Goal: Task Accomplishment & Management: Use online tool/utility

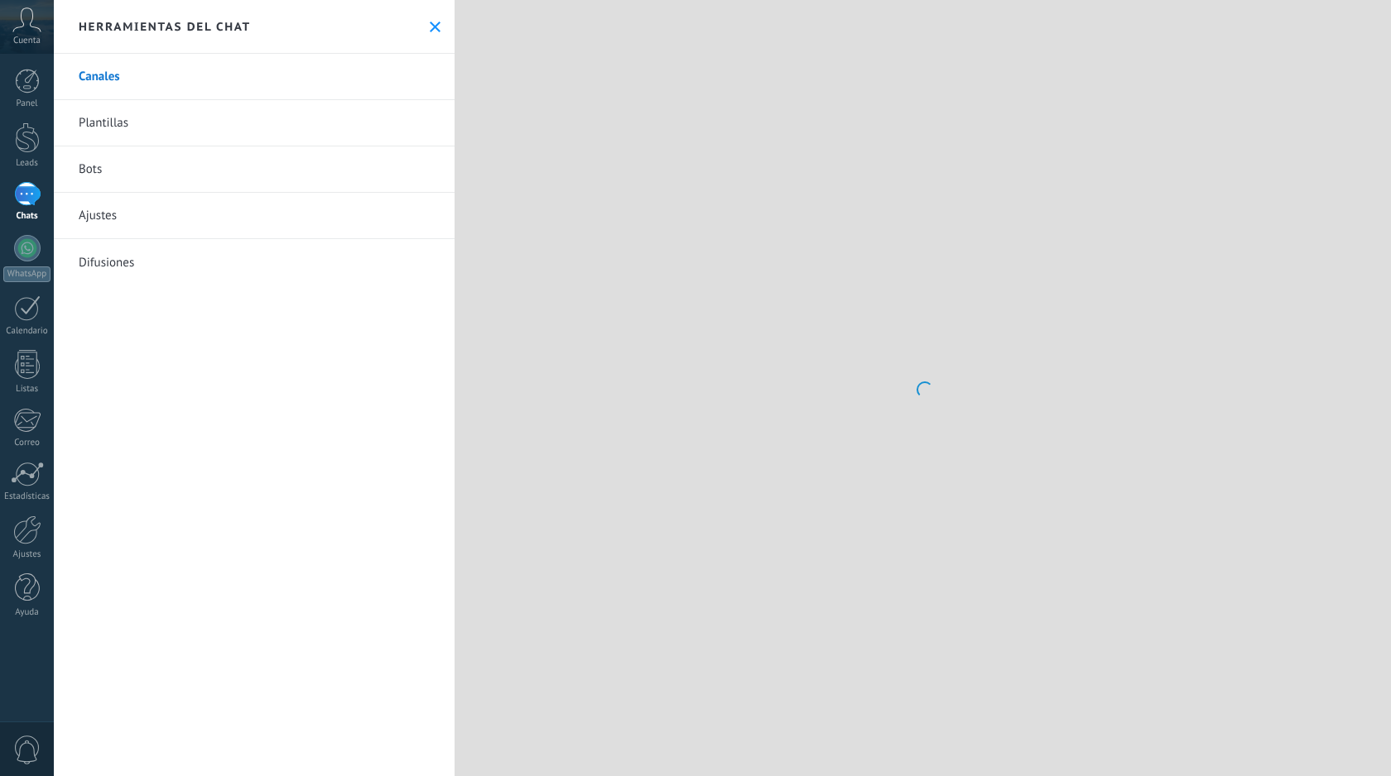
click at [22, 194] on div at bounding box center [27, 194] width 26 height 24
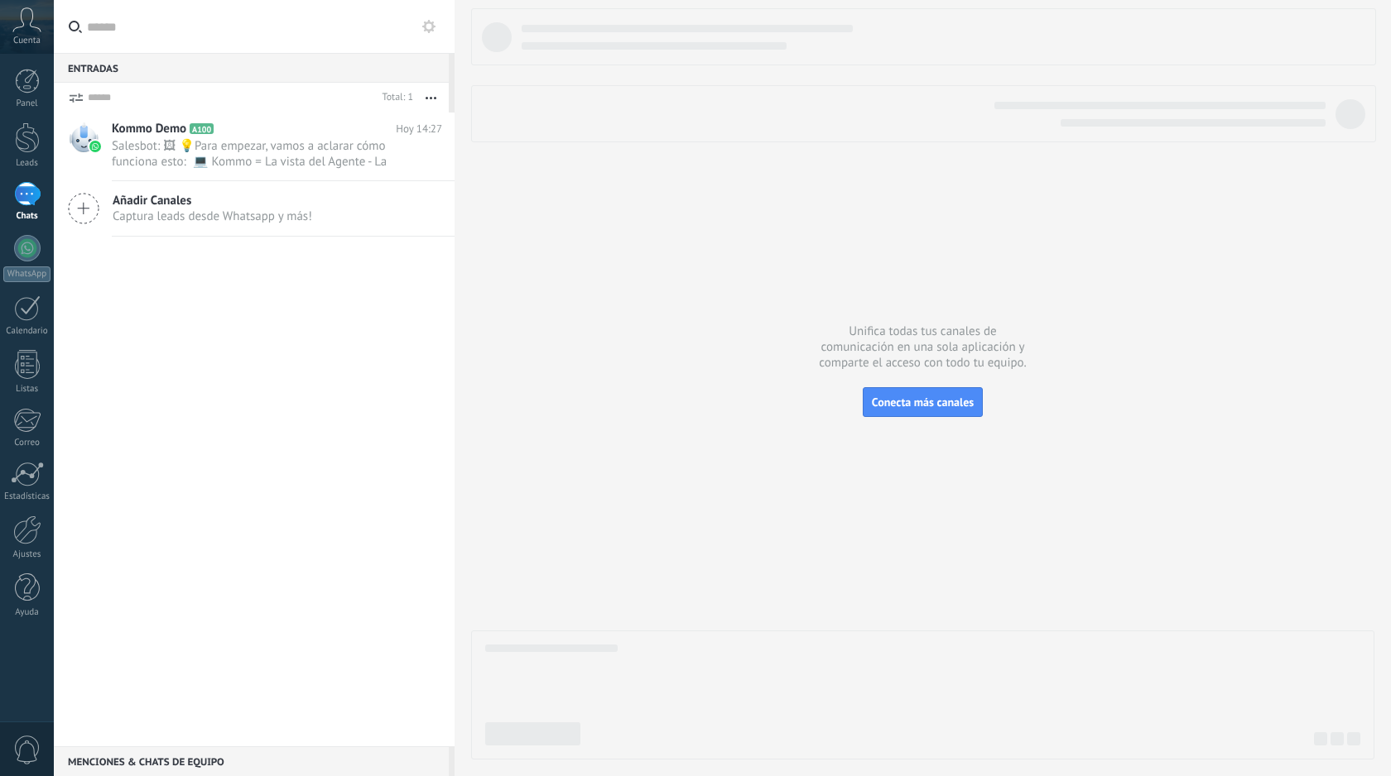
click at [89, 216] on icon at bounding box center [83, 208] width 31 height 31
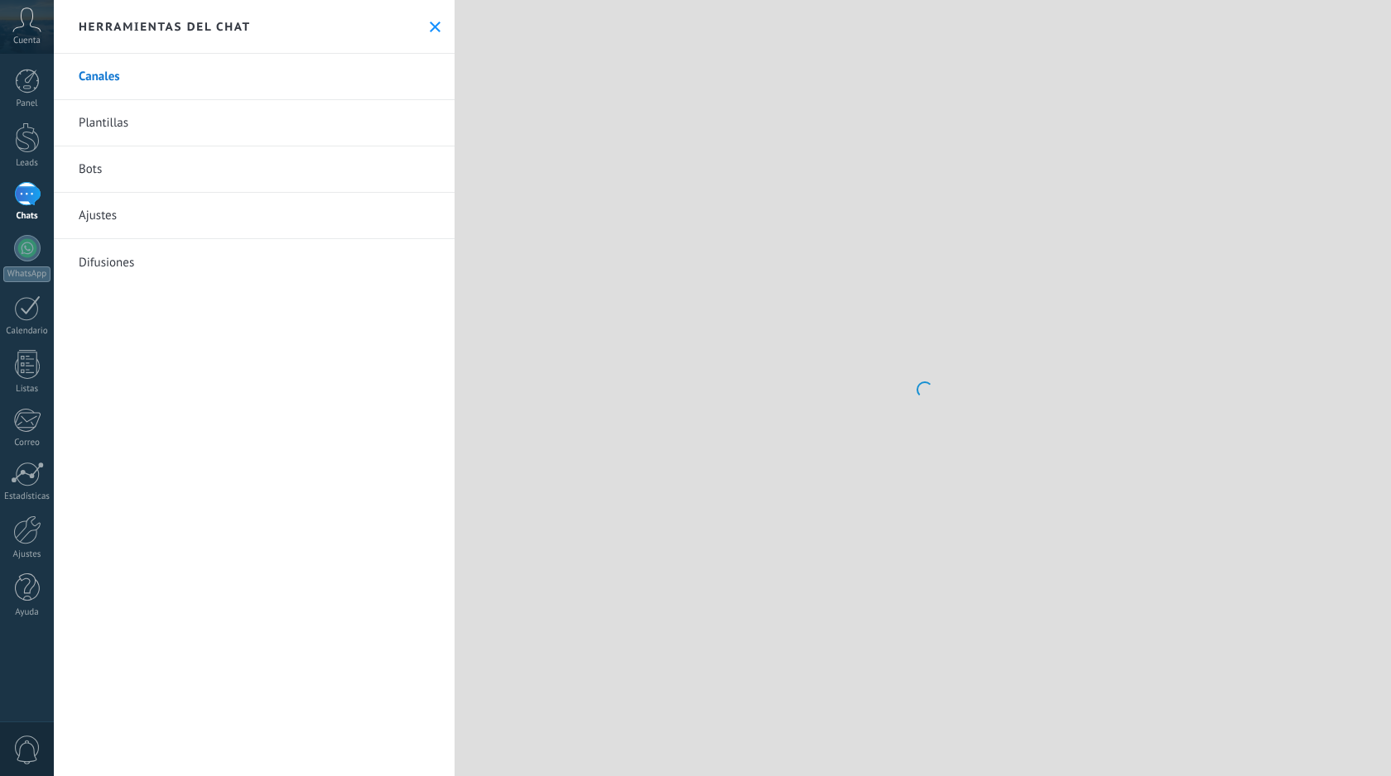
click at [24, 125] on div at bounding box center [27, 138] width 25 height 31
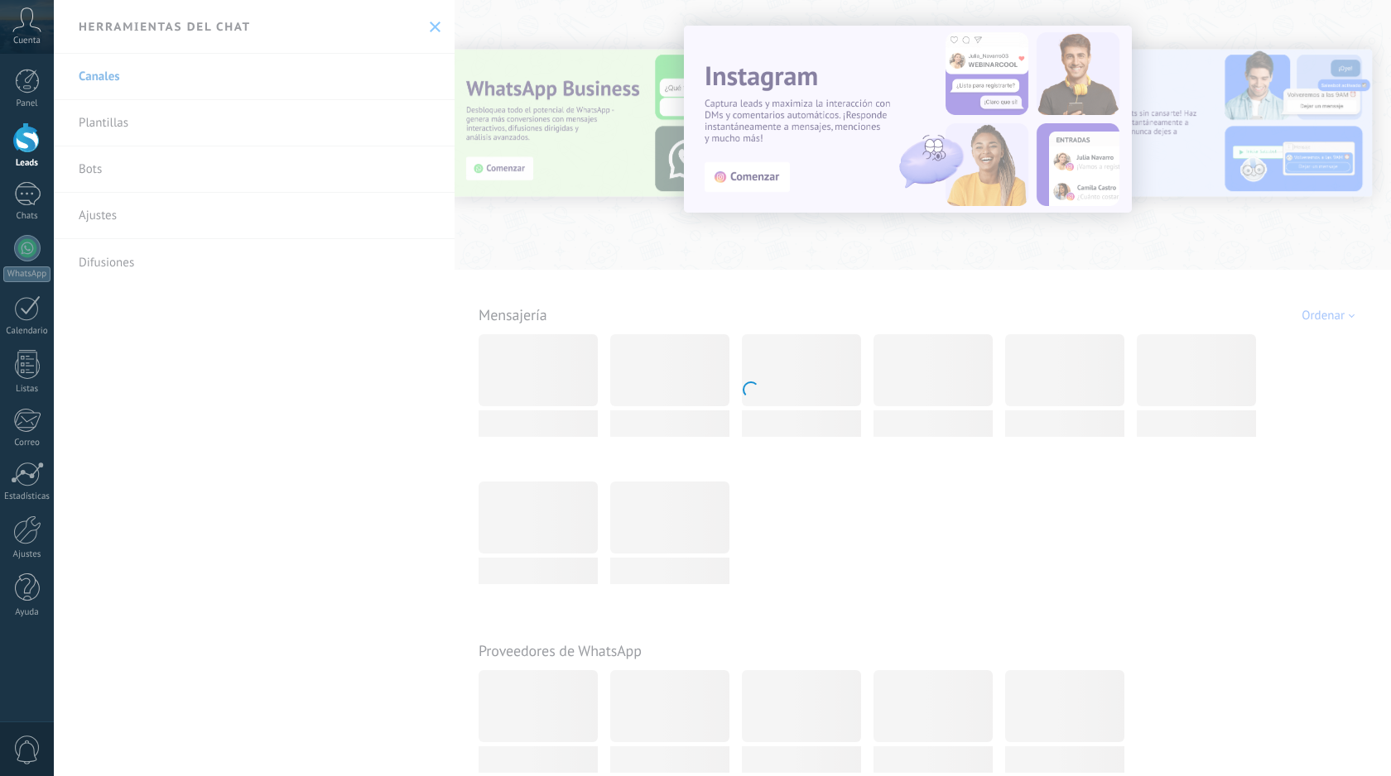
click at [570, 170] on body ".abccls-1,.abccls-2{fill-rule:evenodd}.abccls-2{fill:#fff} .abfcls-1{fill:none}…" at bounding box center [695, 388] width 1391 height 776
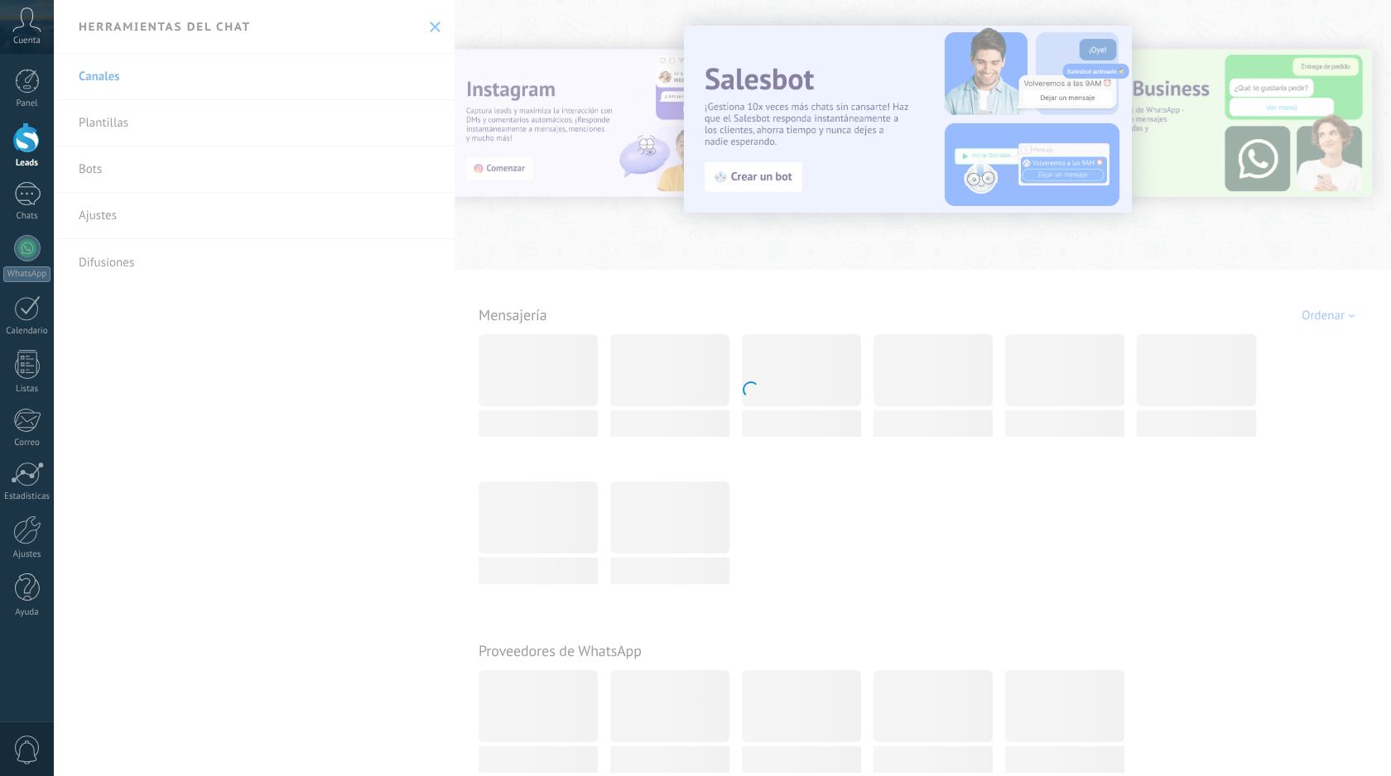
click at [734, 190] on body ".abccls-1,.abccls-2{fill-rule:evenodd}.abccls-2{fill:#fff} .abfcls-1{fill:none}…" at bounding box center [695, 388] width 1391 height 776
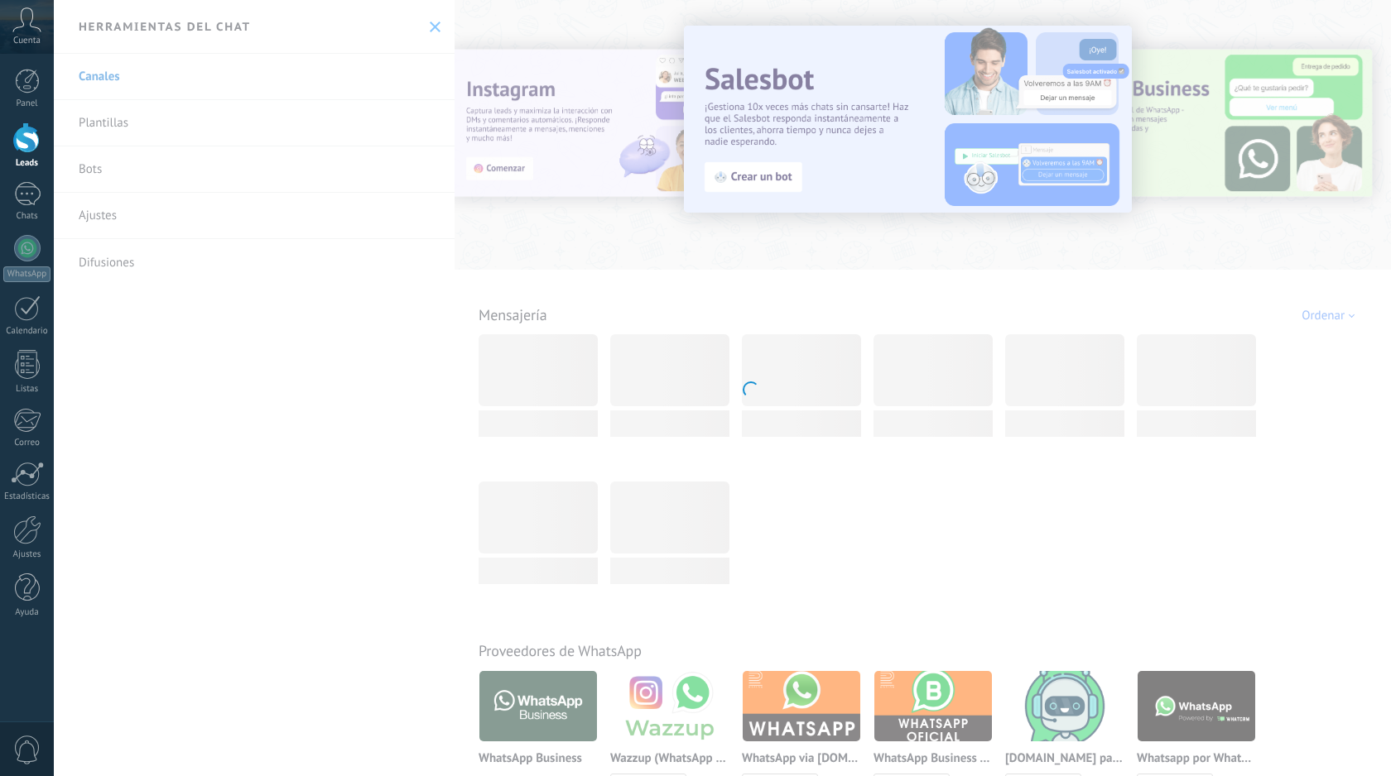
click at [701, 18] on body ".abccls-1,.abccls-2{fill-rule:evenodd}.abccls-2{fill:#fff} .abfcls-1{fill:none}…" at bounding box center [695, 388] width 1391 height 776
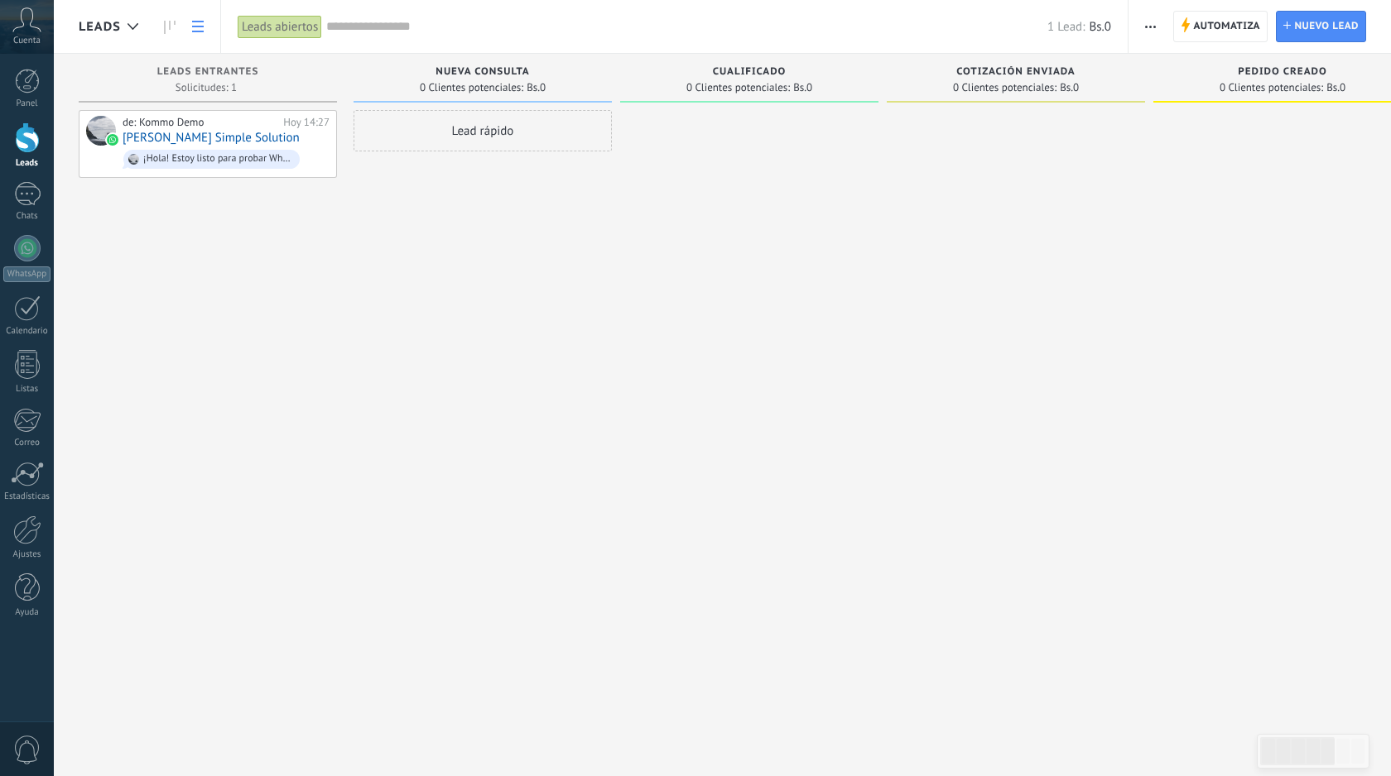
click at [205, 24] on link at bounding box center [198, 27] width 28 height 32
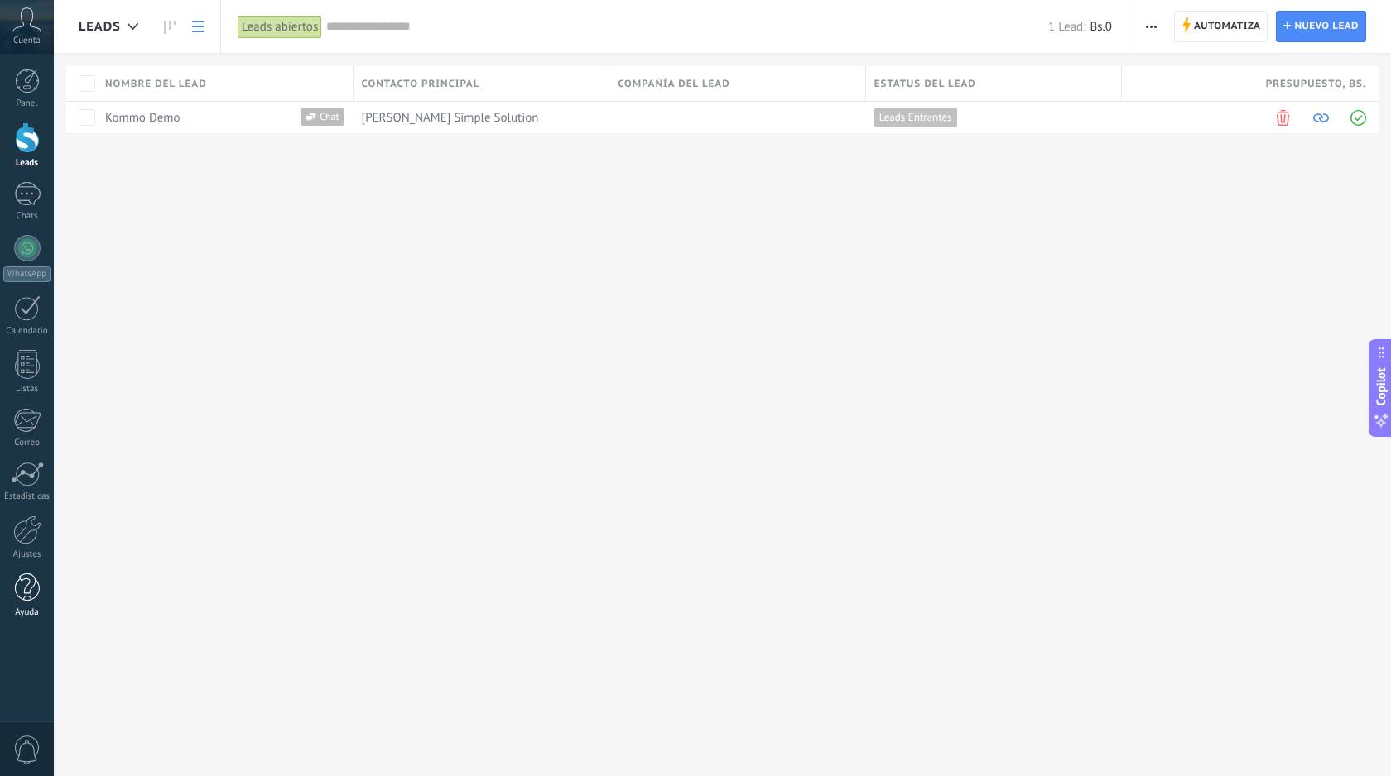
click at [32, 603] on link "Ayuda" at bounding box center [27, 596] width 54 height 45
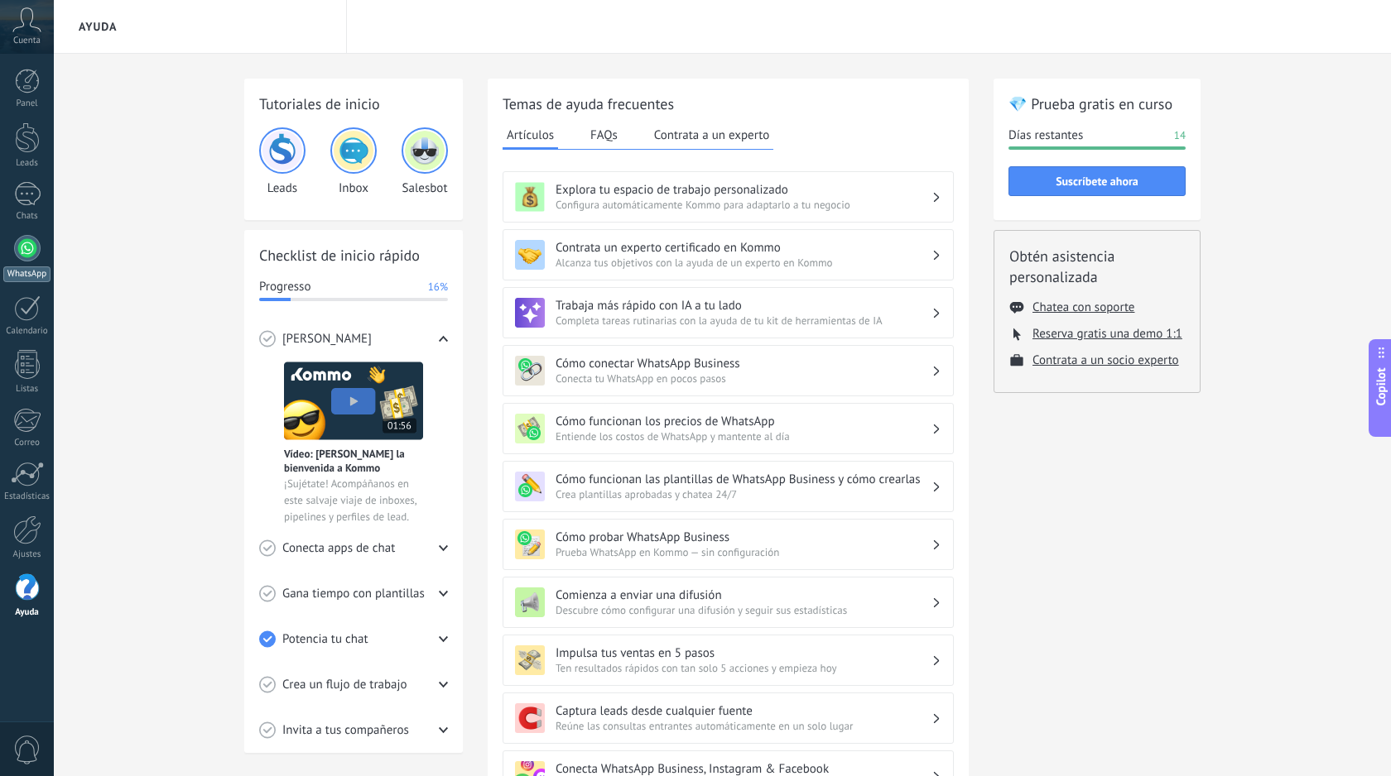
click at [22, 259] on div at bounding box center [27, 248] width 26 height 26
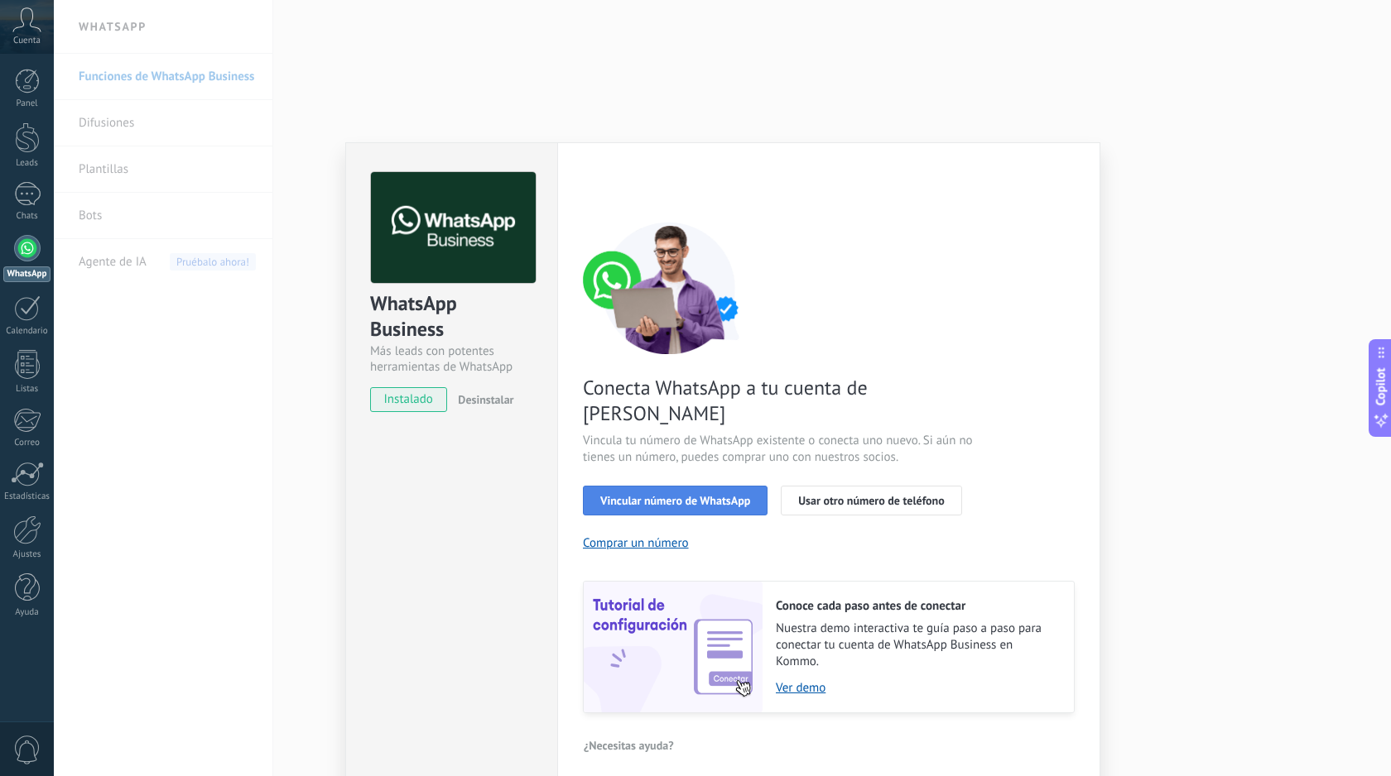
click at [705, 495] on span "Vincular número de WhatsApp" at bounding box center [675, 501] width 150 height 12
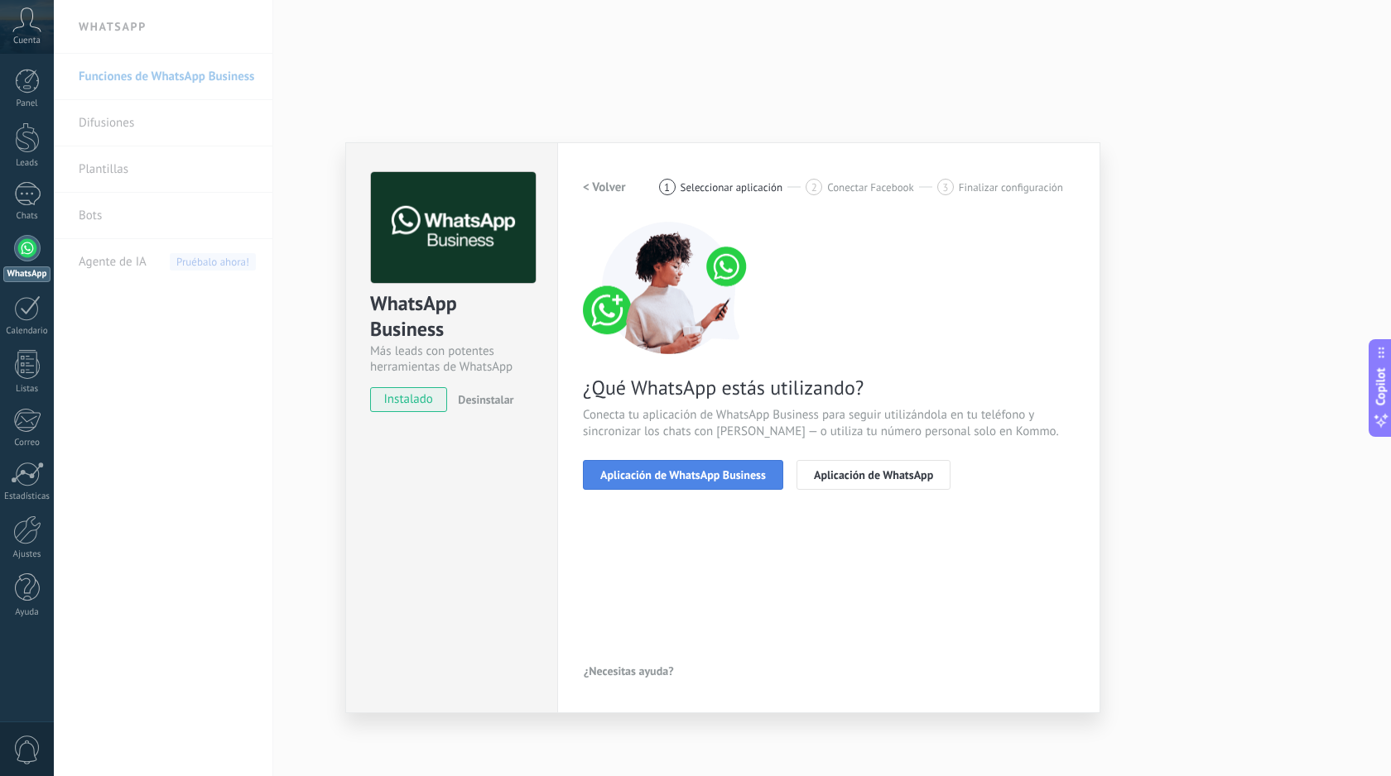
click at [663, 479] on span "Aplicación de WhatsApp Business" at bounding box center [683, 475] width 166 height 12
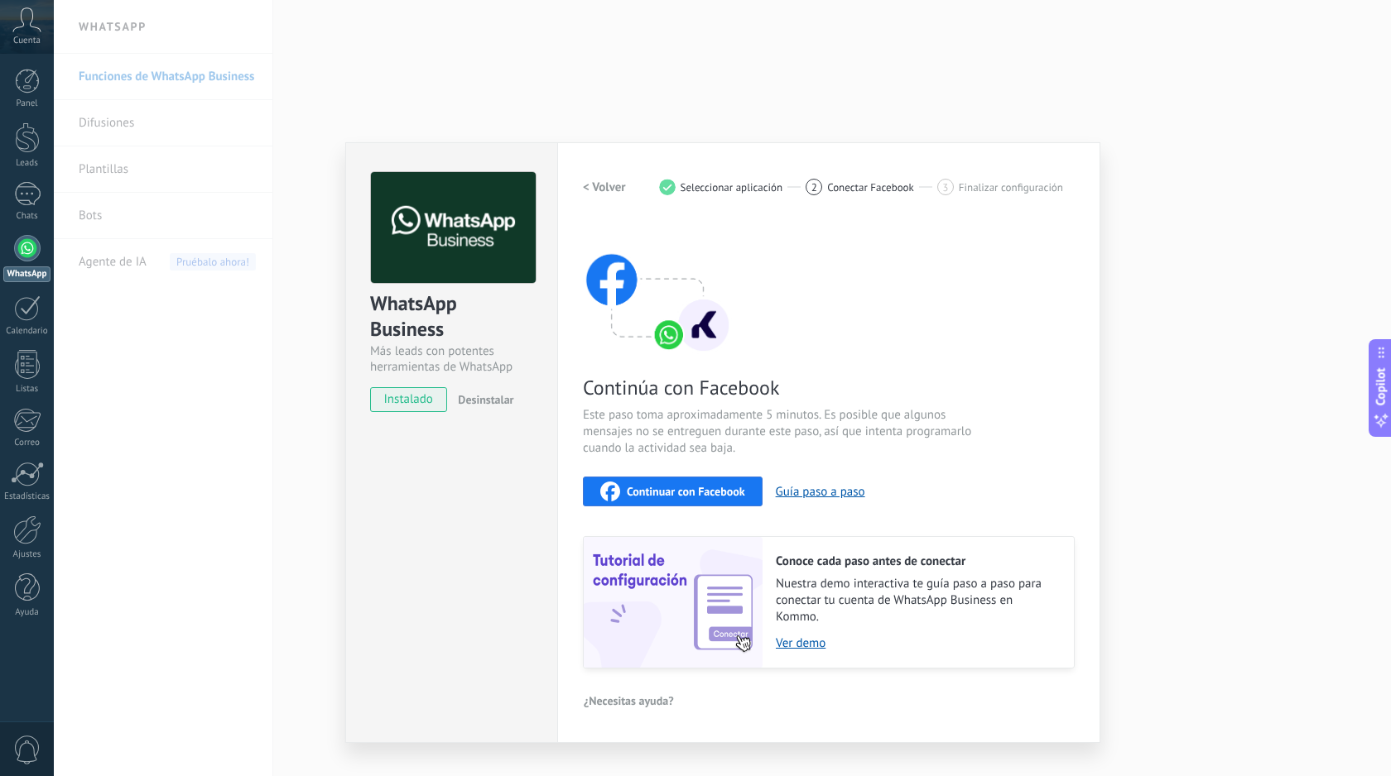
click at [670, 493] on span "Continuar con Facebook" at bounding box center [686, 492] width 118 height 12
click at [658, 490] on span "Continuar con Facebook" at bounding box center [686, 492] width 118 height 12
click at [600, 185] on h2 "< Volver" at bounding box center [604, 188] width 43 height 16
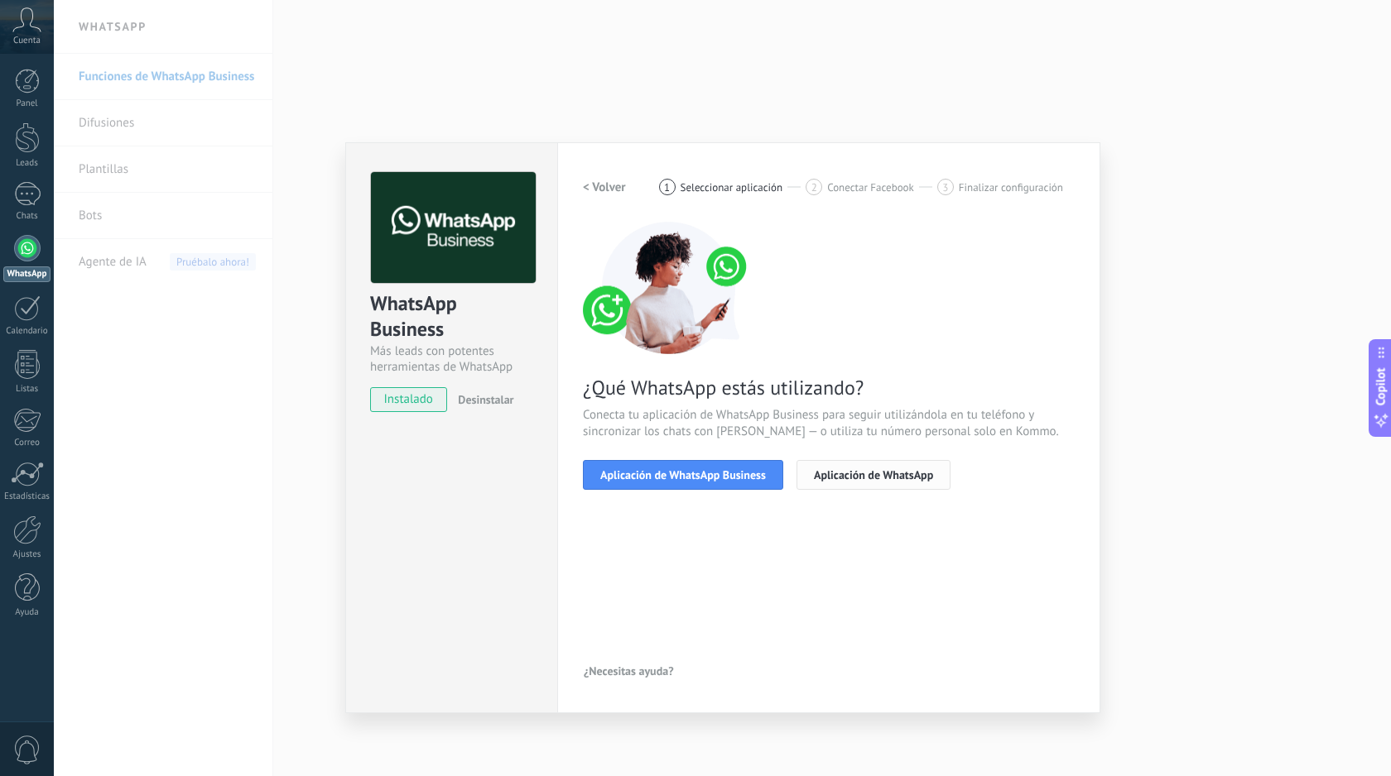
click at [889, 476] on span "Aplicación de WhatsApp" at bounding box center [873, 475] width 119 height 12
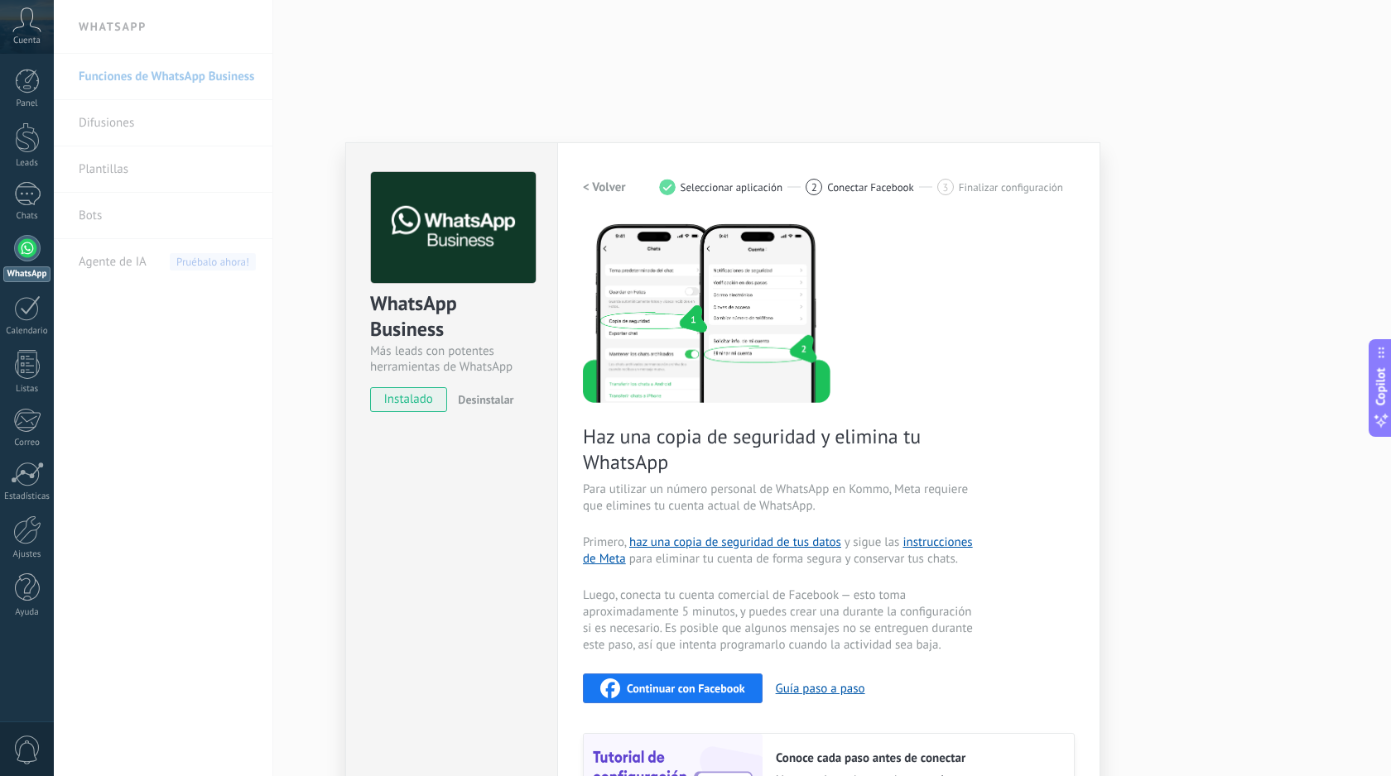
click at [615, 184] on h2 "< Volver" at bounding box center [604, 188] width 43 height 16
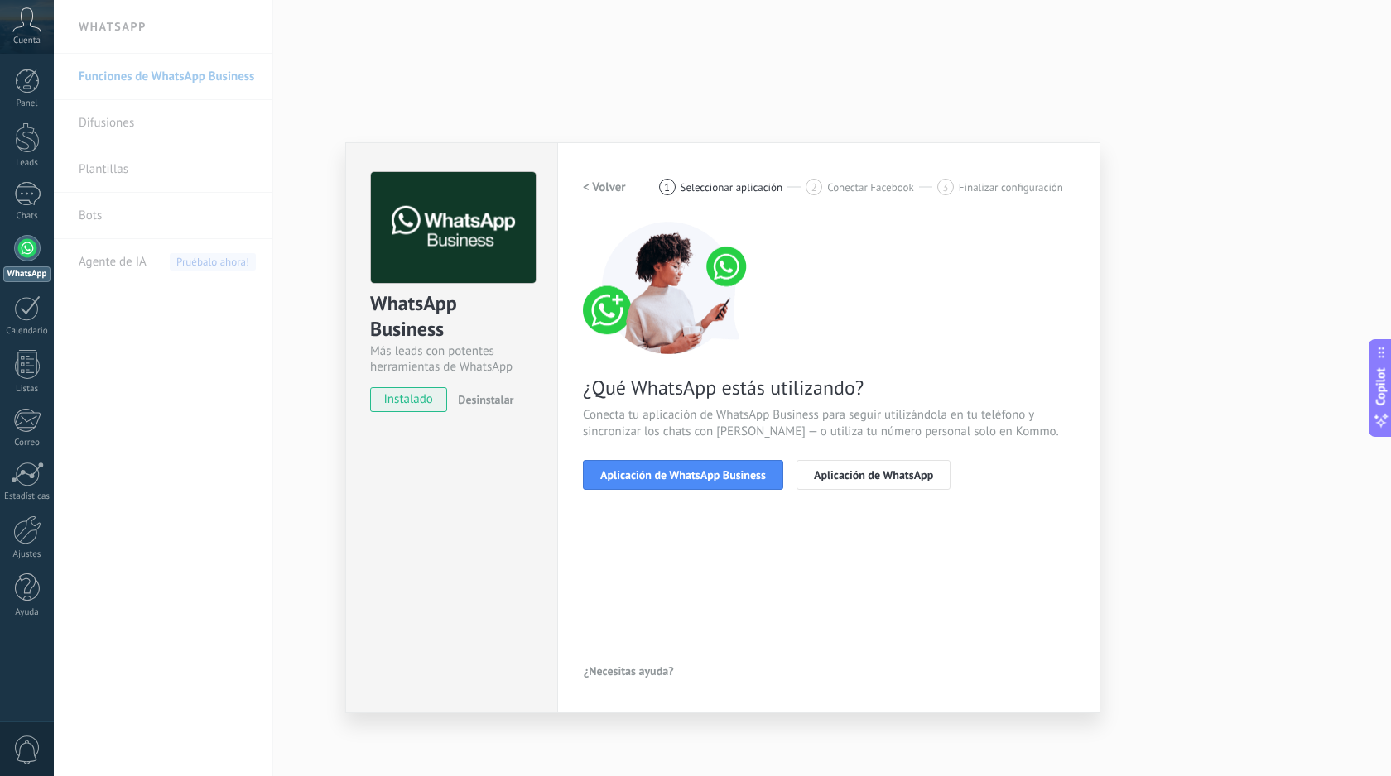
click at [1244, 390] on div "WhatsApp Business Más leads con potentes herramientas de WhatsApp instalado Des…" at bounding box center [722, 388] width 1337 height 776
